Goal: Information Seeking & Learning: Understand process/instructions

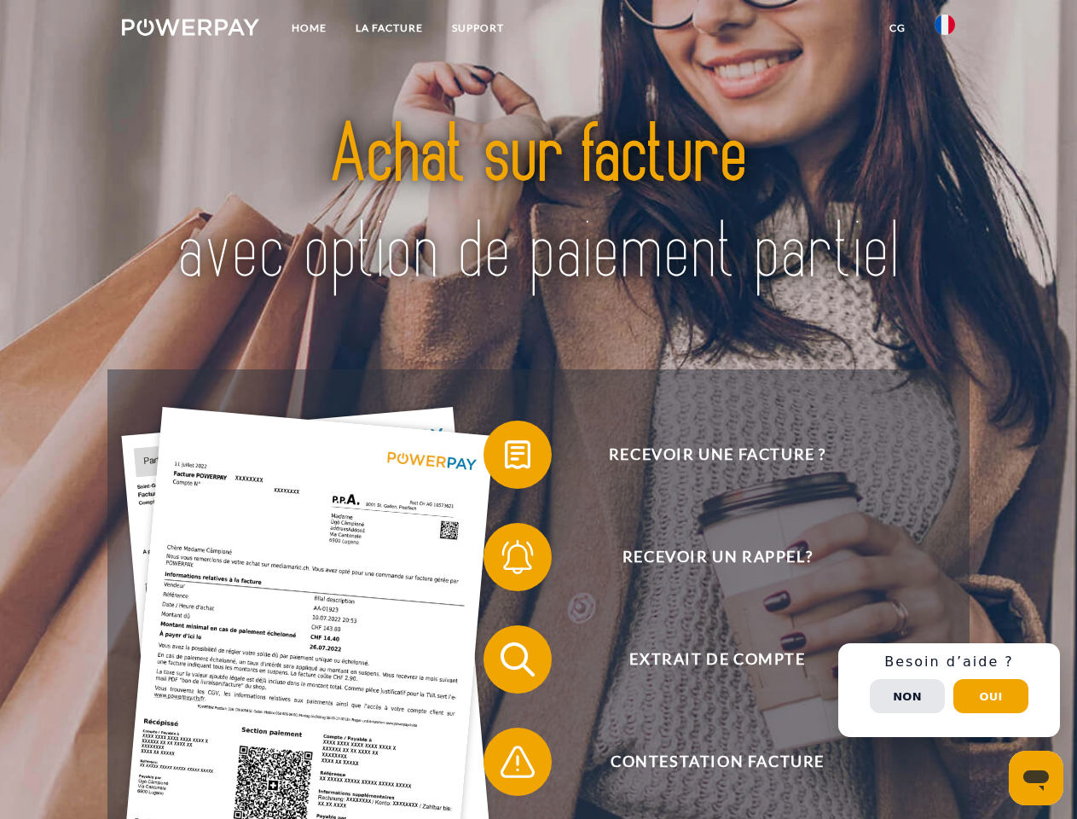
click at [190, 30] on img at bounding box center [190, 27] width 137 height 17
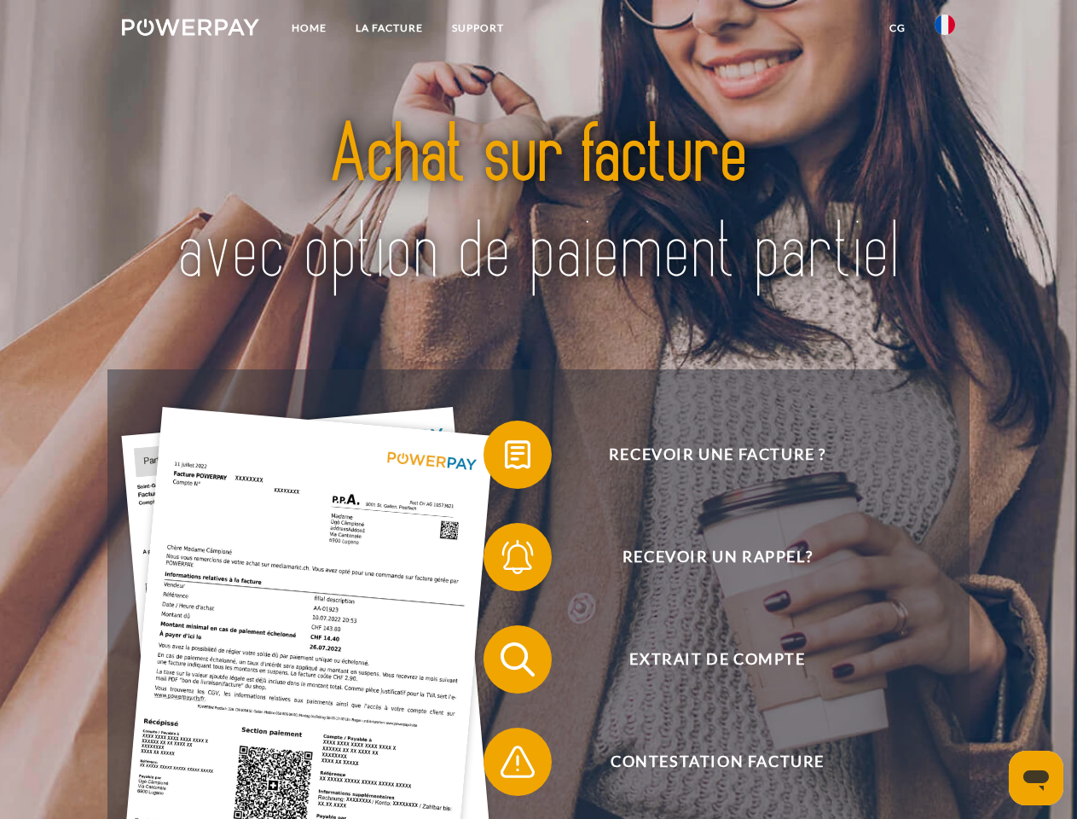
click at [945, 30] on img at bounding box center [945, 24] width 20 height 20
click at [897, 28] on link "CG" at bounding box center [897, 28] width 45 height 31
click at [505, 458] on span at bounding box center [491, 454] width 85 height 85
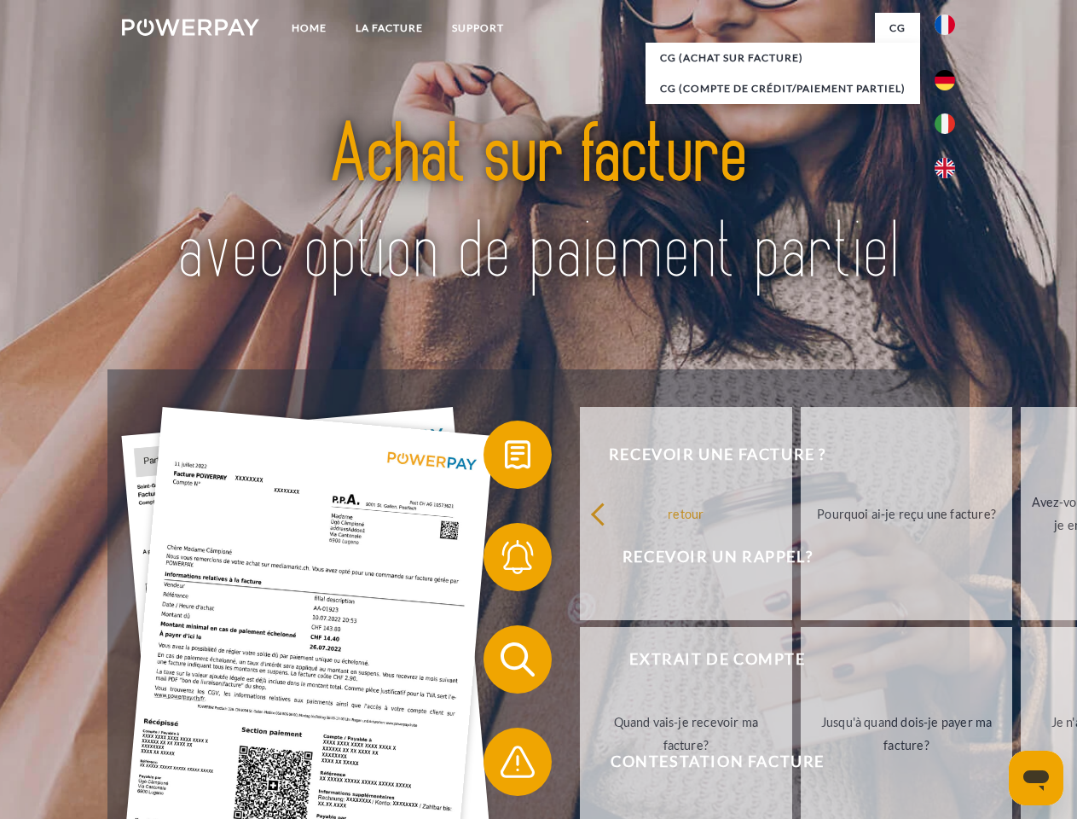
click at [505, 560] on div "Recevoir une facture ? Recevoir un rappel? Extrait de compte retour" at bounding box center [537, 710] width 861 height 682
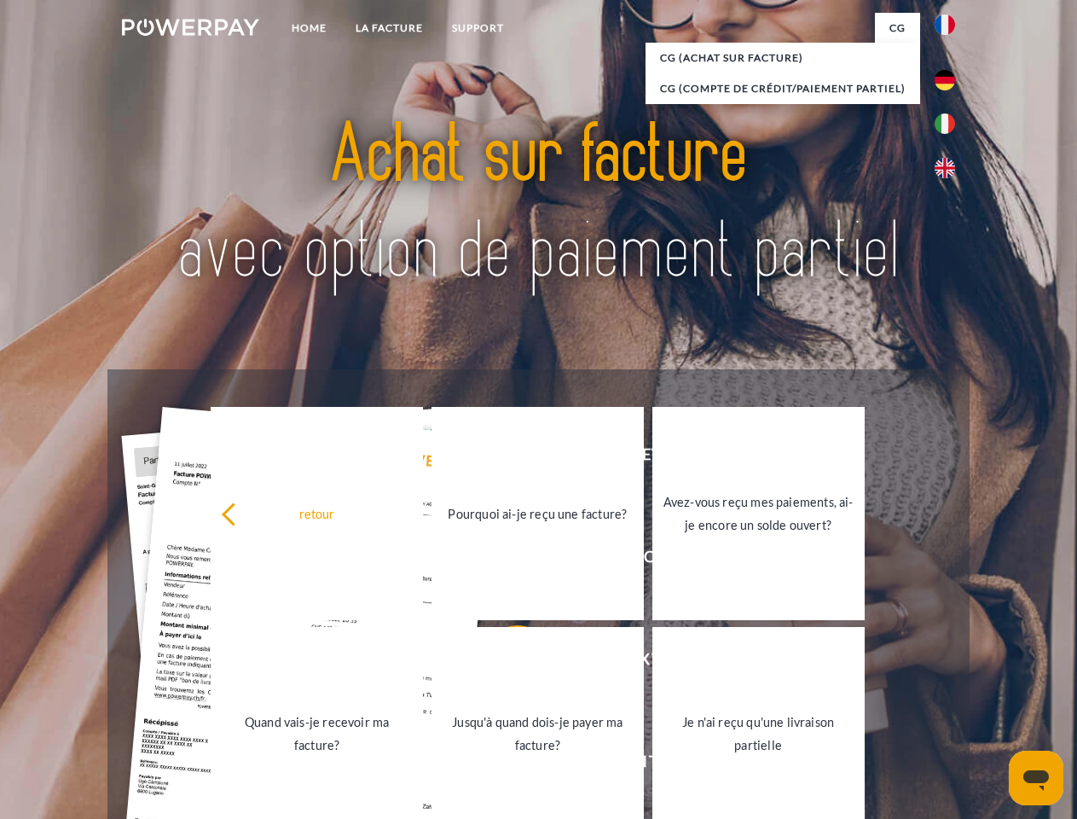
click at [505, 663] on link "Jusqu'à quand dois-je payer ma facture?" at bounding box center [538, 733] width 212 height 213
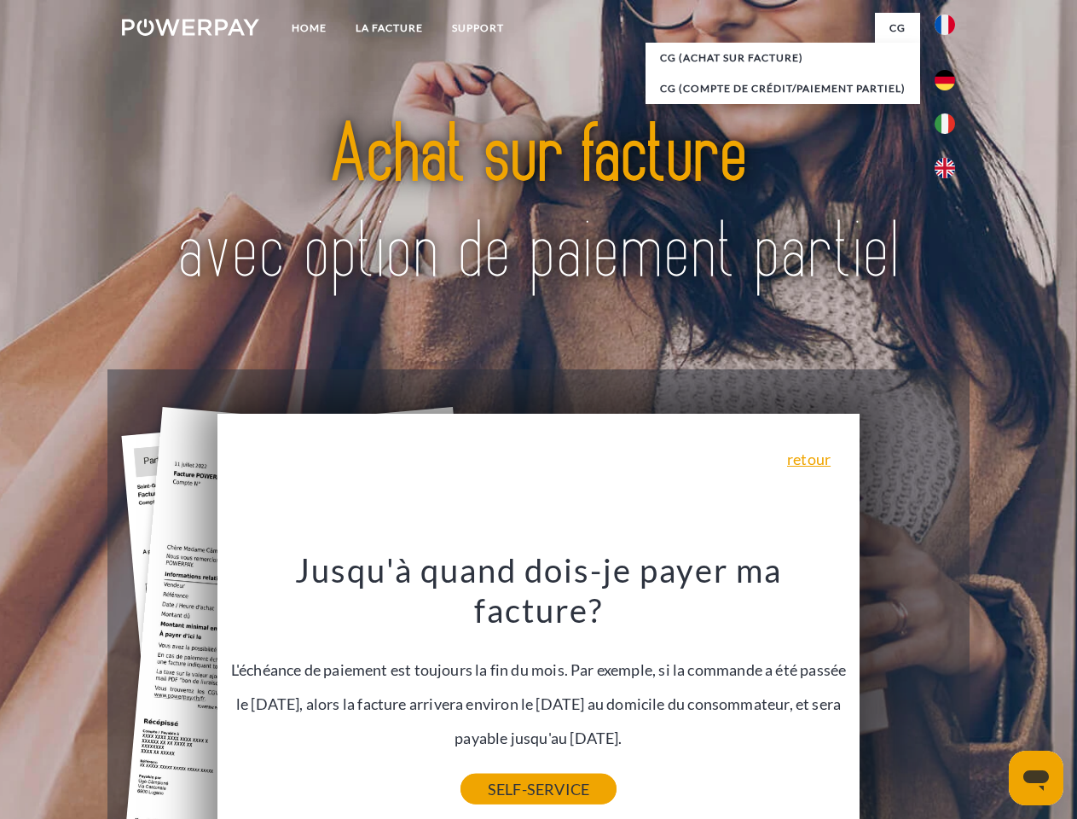
click at [505, 774] on link "SELF-SERVICE" at bounding box center [539, 789] width 156 height 31
click at [949, 690] on div "Recevoir une facture ? Recevoir un rappel? Extrait de compte retour" at bounding box center [537, 710] width 861 height 682
click at [907, 693] on span "Extrait de compte" at bounding box center [717, 659] width 418 height 68
click at [991, 696] on header "Home LA FACTURE Support" at bounding box center [538, 589] width 1077 height 1178
